Goal: Information Seeking & Learning: Learn about a topic

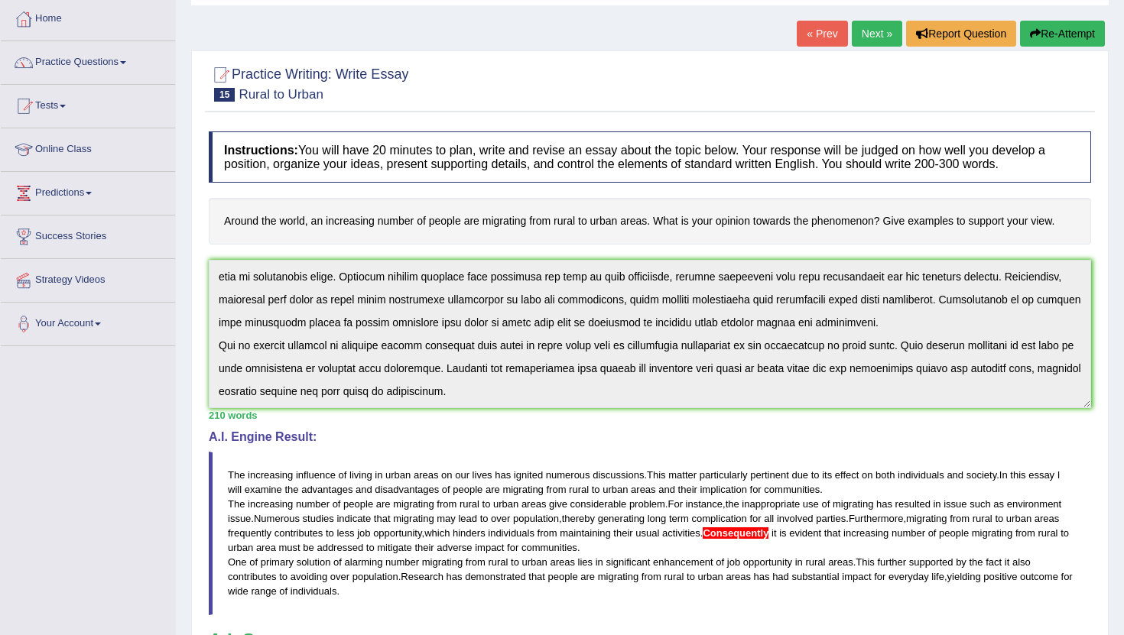
scroll to position [76, 0]
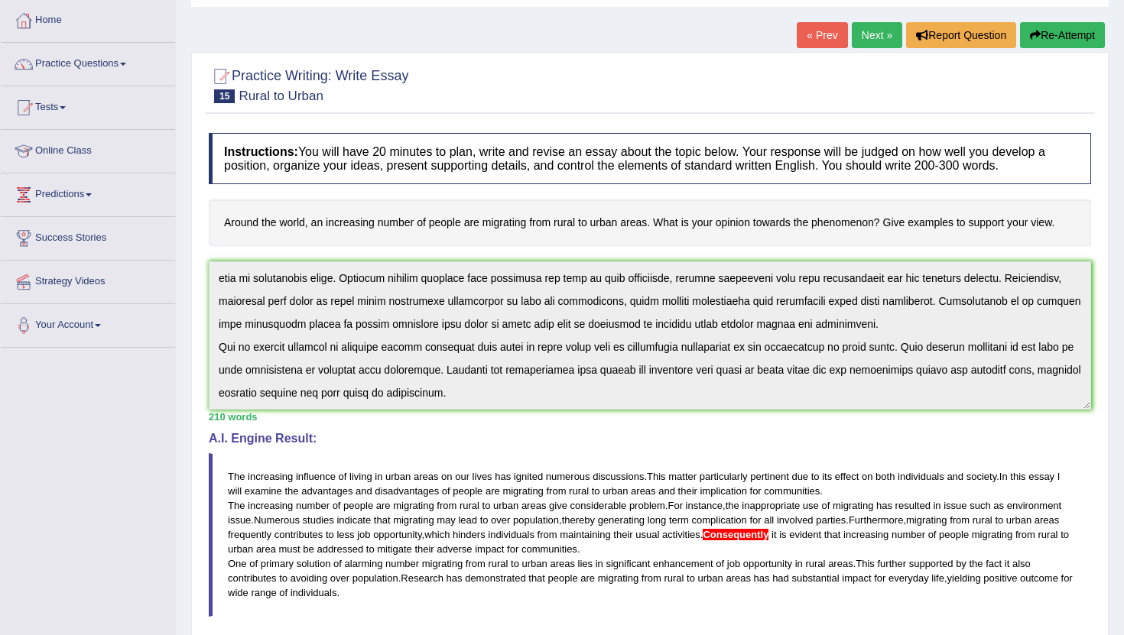
click at [869, 28] on link "Next »" at bounding box center [877, 35] width 50 height 26
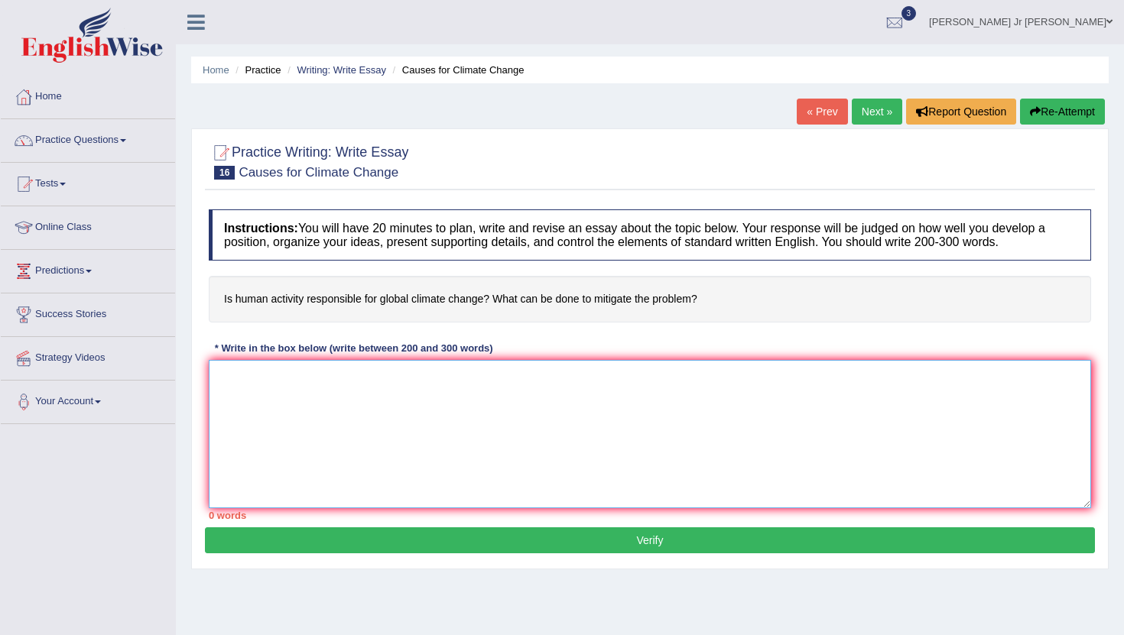
click at [425, 394] on textarea at bounding box center [650, 434] width 882 height 148
type textarea "R"
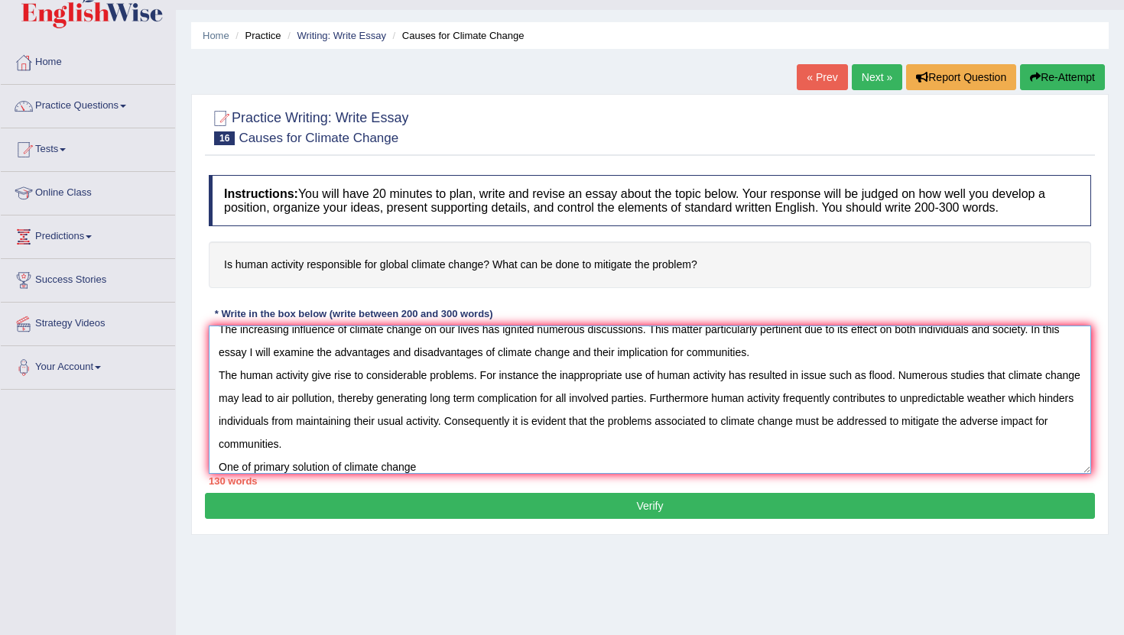
scroll to position [42, 0]
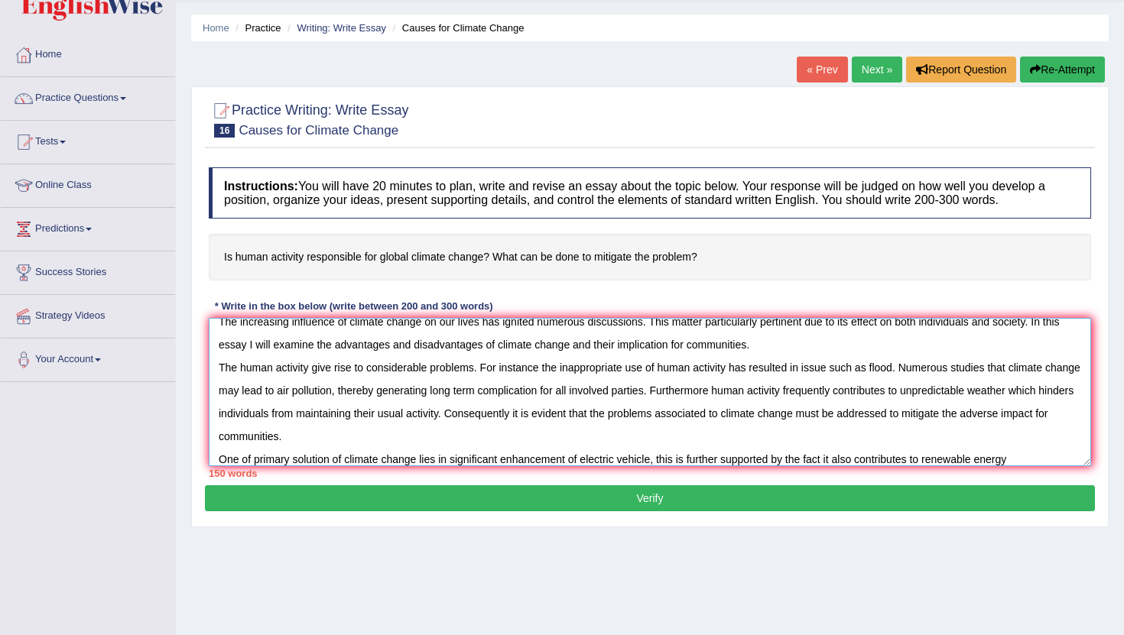
click at [661, 463] on textarea at bounding box center [650, 392] width 882 height 148
click at [663, 459] on textarea at bounding box center [650, 392] width 882 height 148
click at [1025, 466] on textarea at bounding box center [650, 392] width 882 height 148
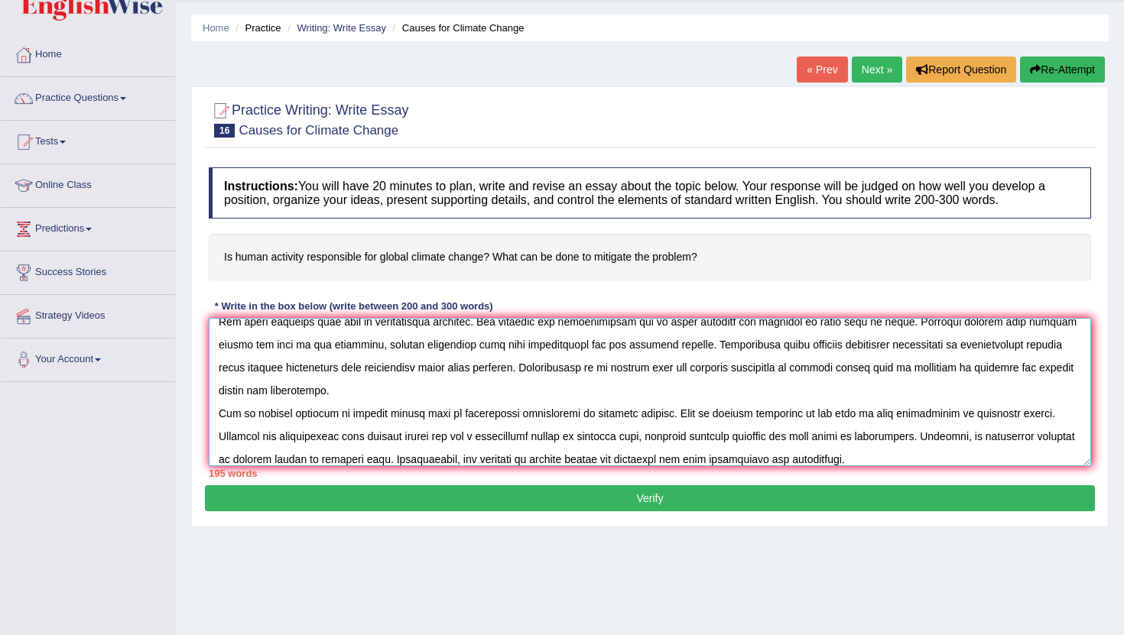
scroll to position [82, 0]
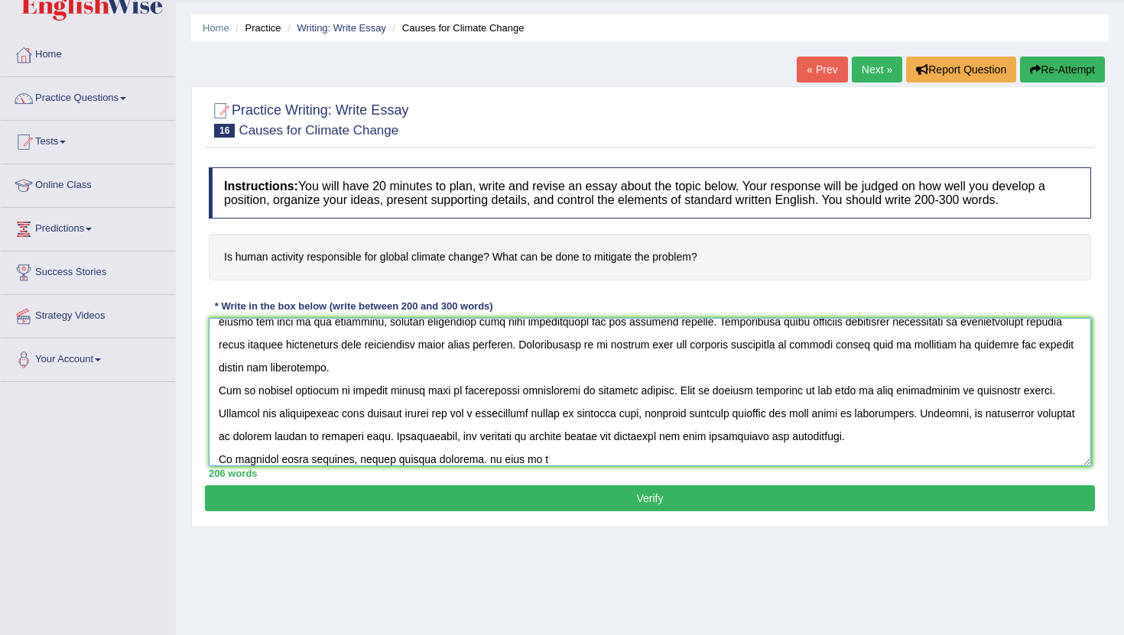
click at [473, 462] on textarea at bounding box center [650, 392] width 882 height 148
click at [528, 462] on textarea at bounding box center [650, 392] width 882 height 148
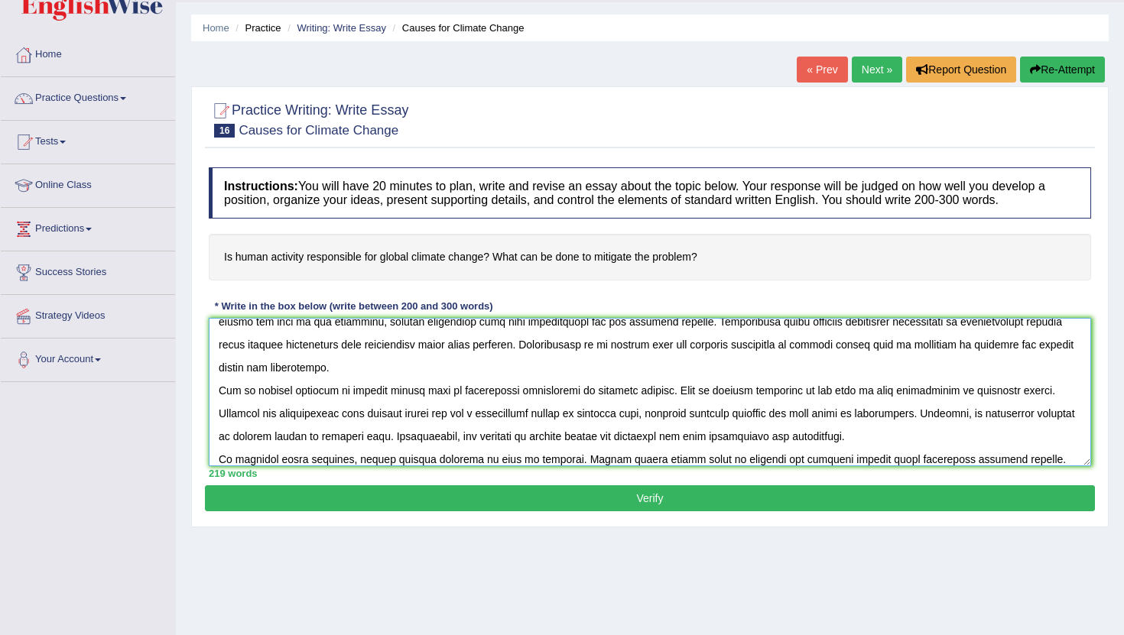
type textarea "The increasing influence of climate change on our lives has ignited numerous di…"
click at [524, 490] on button "Verify" at bounding box center [650, 499] width 890 height 26
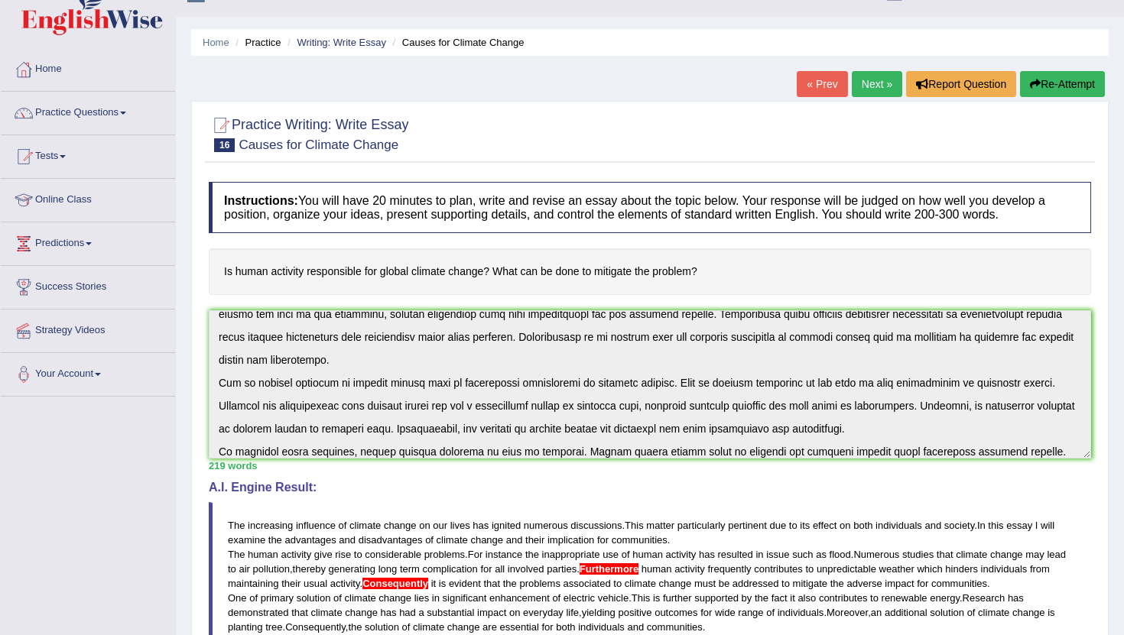
scroll to position [0, 0]
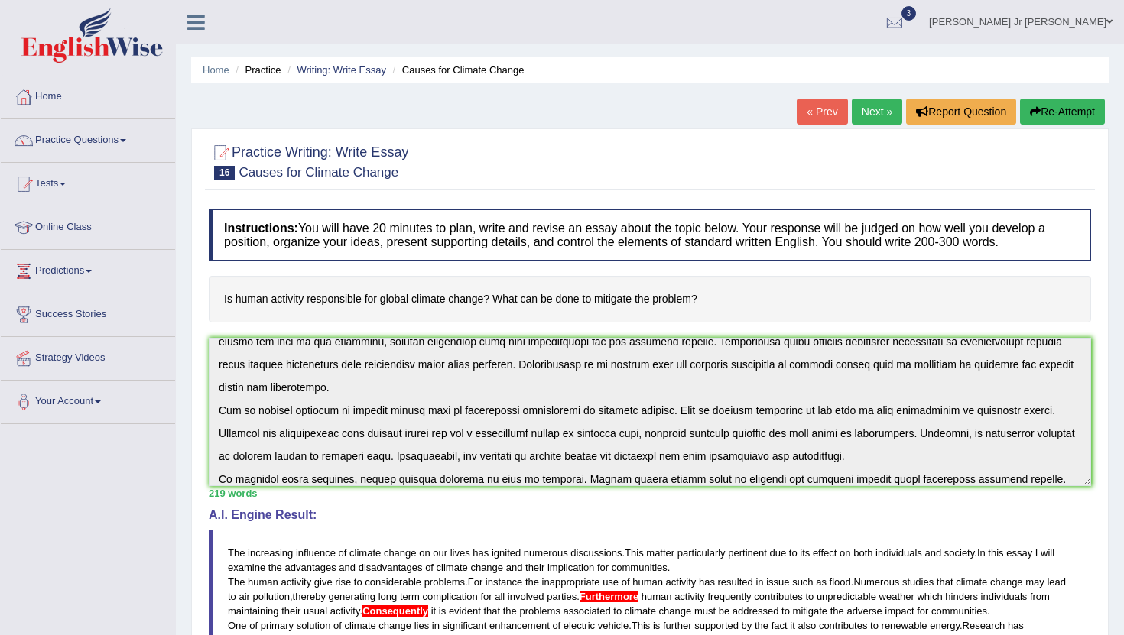
click at [866, 122] on link "Next »" at bounding box center [877, 112] width 50 height 26
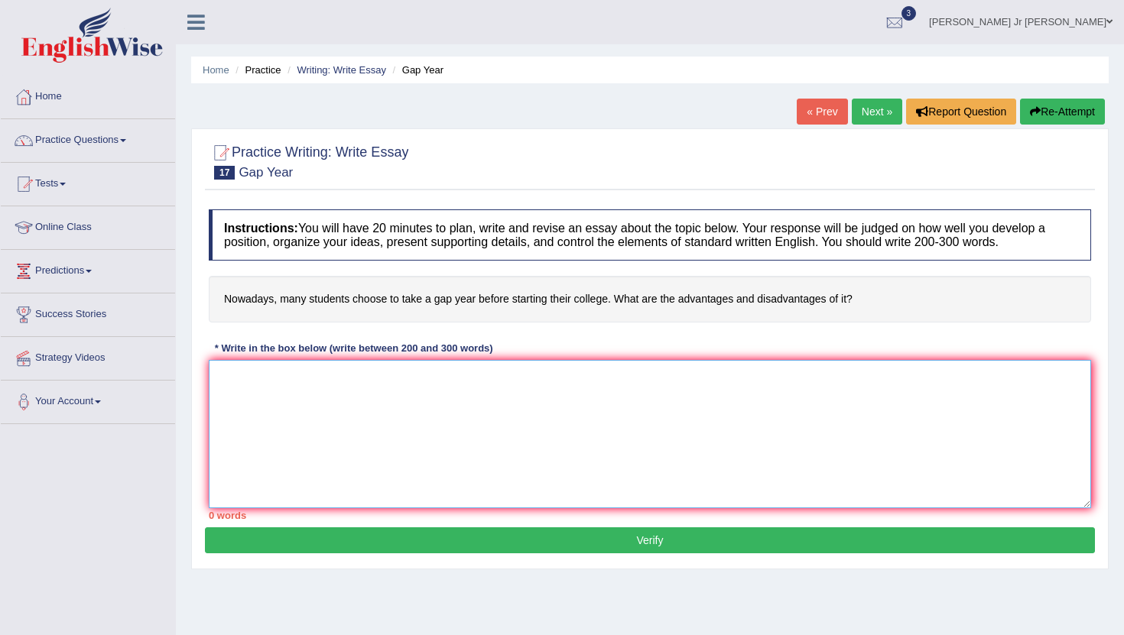
click at [606, 387] on textarea at bounding box center [650, 434] width 882 height 148
type textarea "t"
click at [352, 379] on textarea "The increasing influence of gap year before starting their college" at bounding box center [650, 434] width 882 height 148
click at [642, 384] on textarea "The increasing influence of student choose to take gap year before starting the…" at bounding box center [650, 434] width 882 height 148
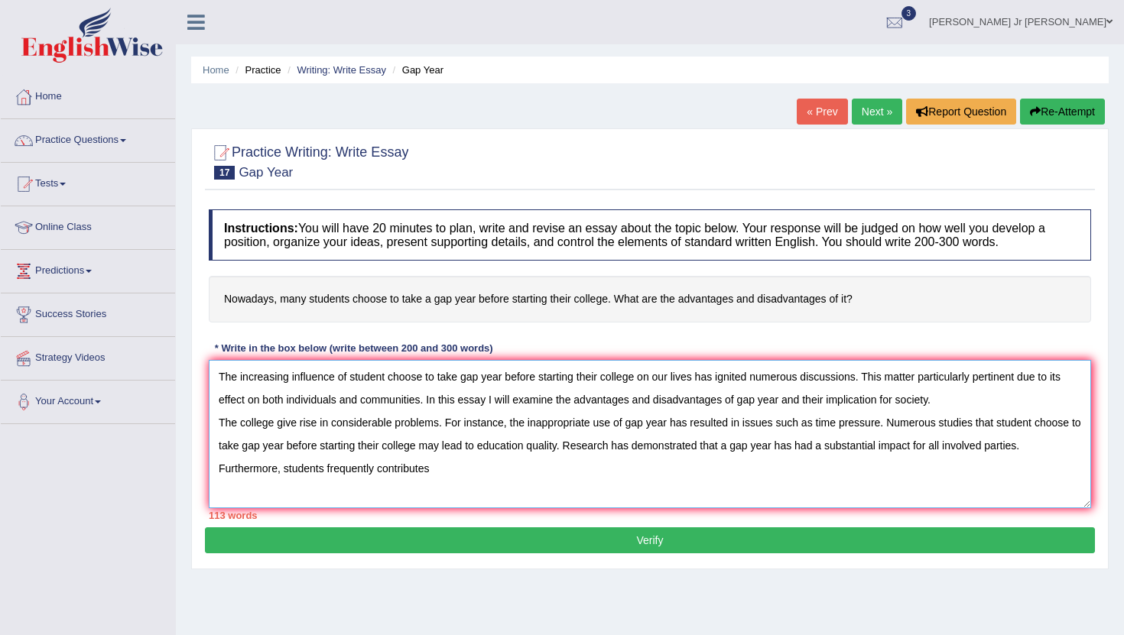
click at [327, 474] on textarea "The increasing influence of student choose to take gap year before starting the…" at bounding box center [650, 434] width 882 height 148
click at [557, 475] on textarea "The increasing influence of student choose to take gap year before starting the…" at bounding box center [650, 434] width 882 height 148
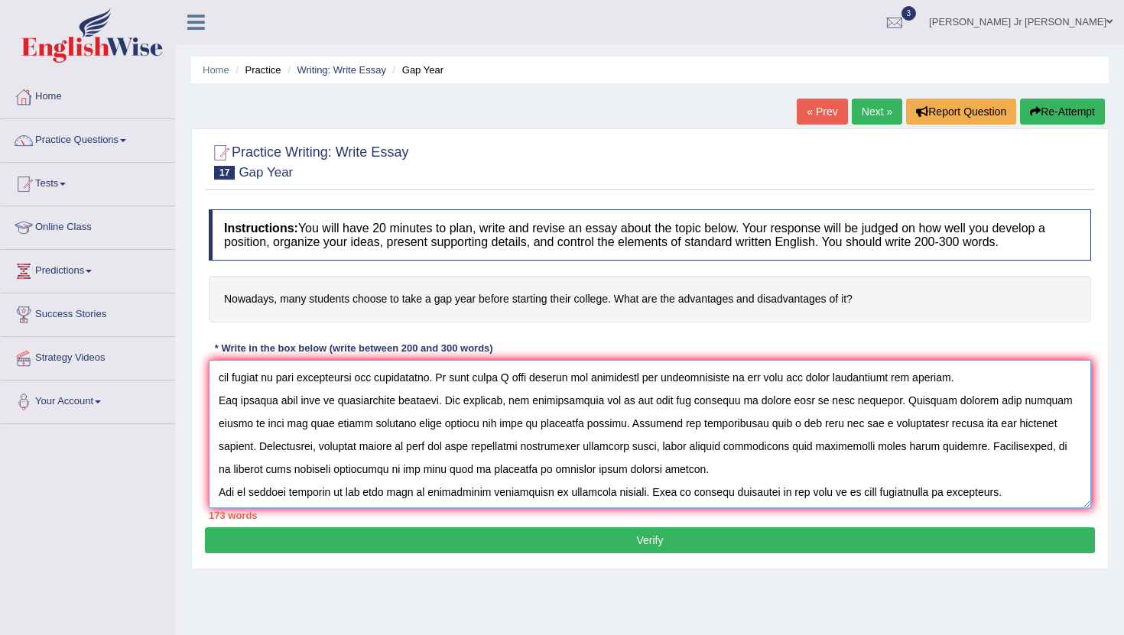
scroll to position [23, 0]
click at [1040, 424] on textarea at bounding box center [650, 434] width 882 height 148
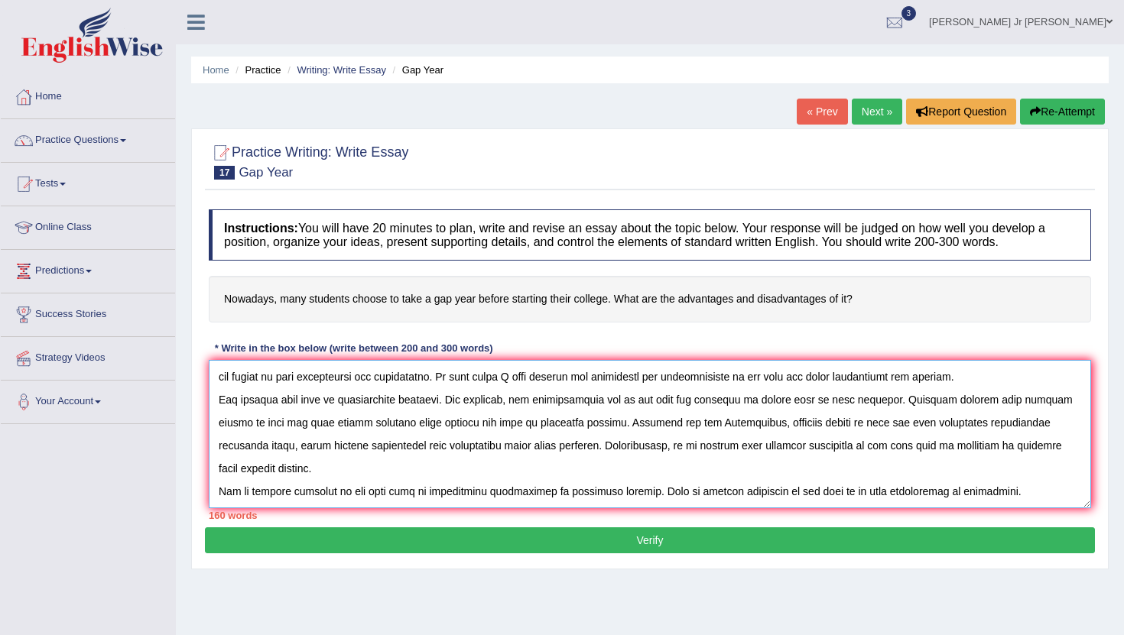
scroll to position [0, 0]
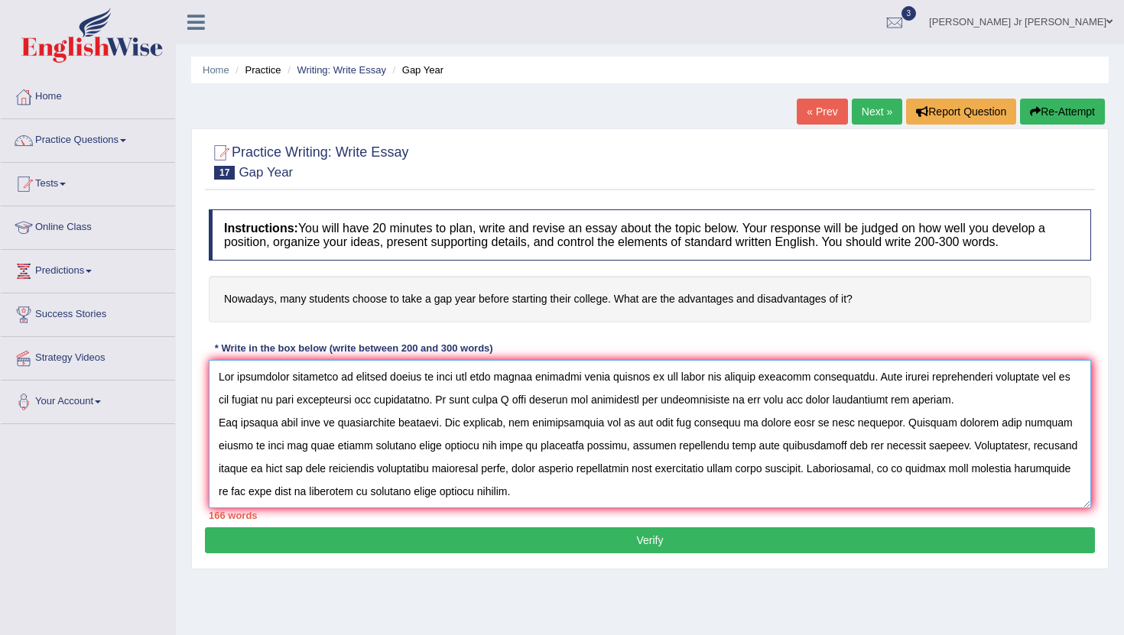
click at [895, 451] on textarea at bounding box center [650, 434] width 882 height 148
click at [495, 491] on textarea at bounding box center [650, 434] width 882 height 148
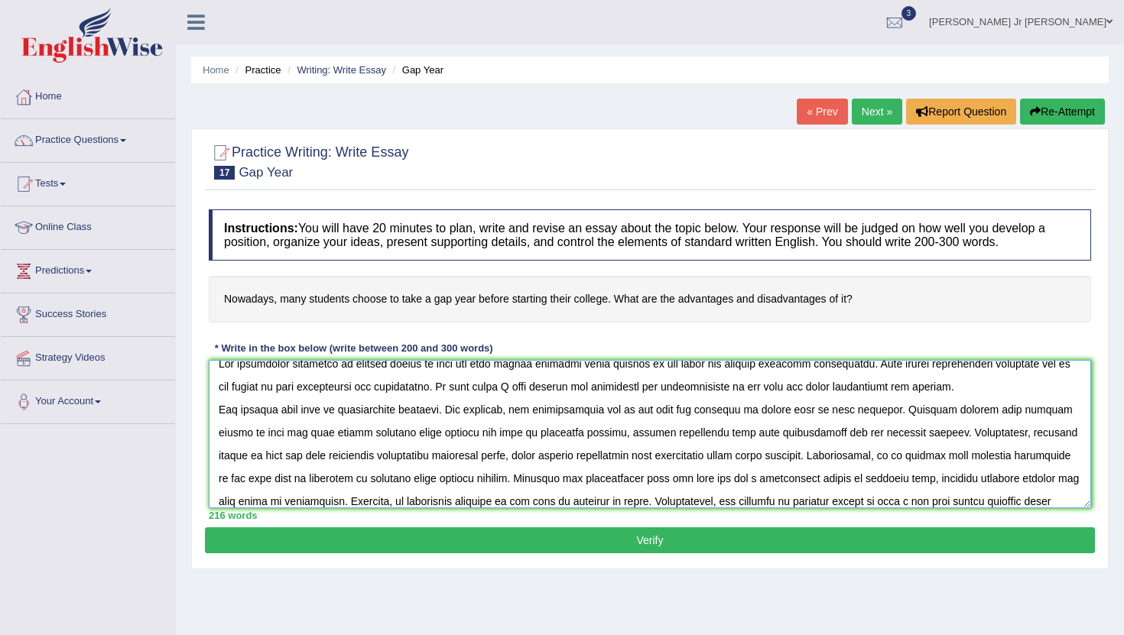
scroll to position [36, 0]
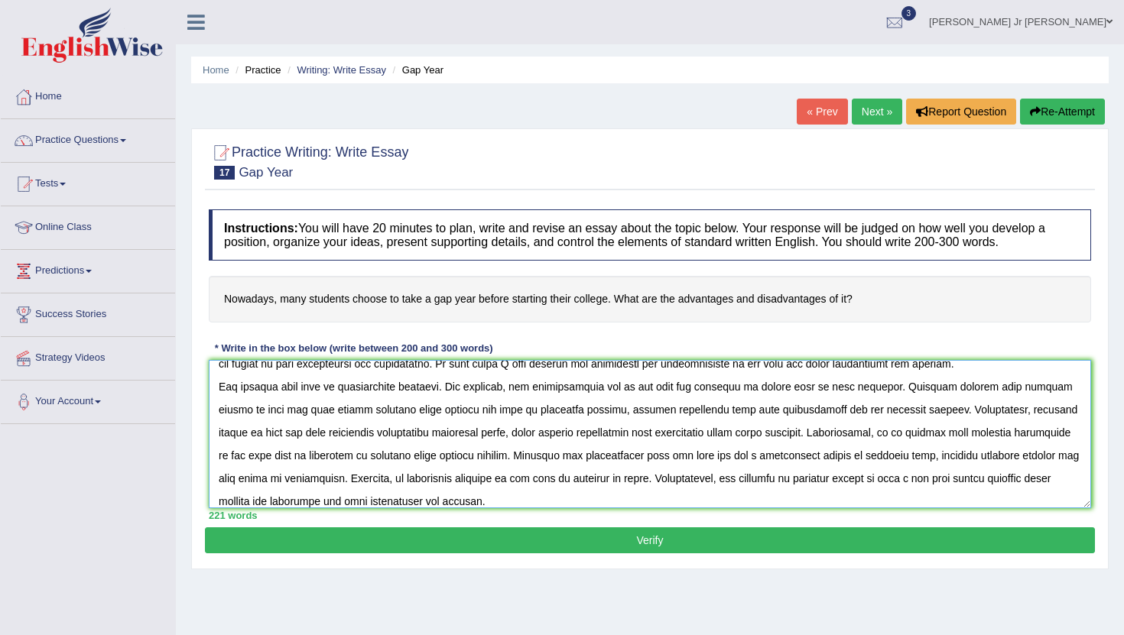
type textarea "The increasing influence of student choose to take gap year before starting the…"
click at [551, 543] on button "Verify" at bounding box center [650, 541] width 890 height 26
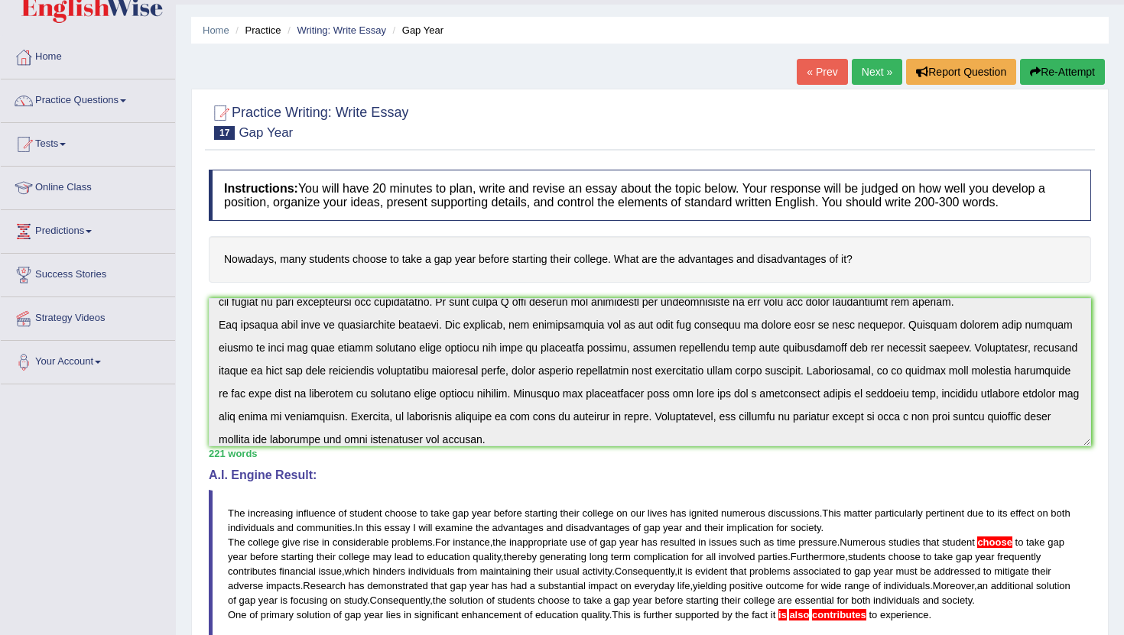
scroll to position [57, 0]
